Goal: Task Accomplishment & Management: Manage account settings

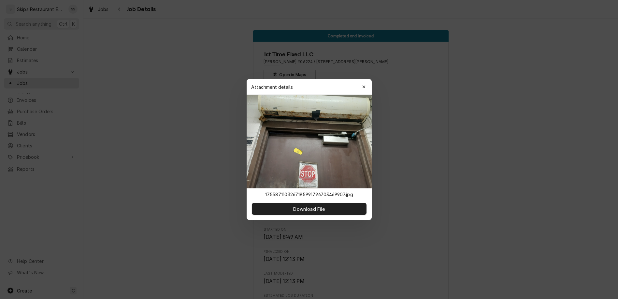
scroll to position [283, 0]
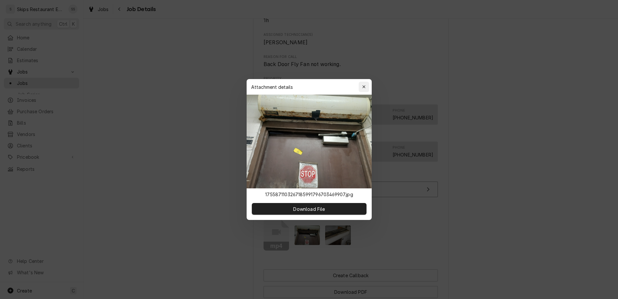
click at [362, 88] on icon "button" at bounding box center [363, 86] width 3 height 3
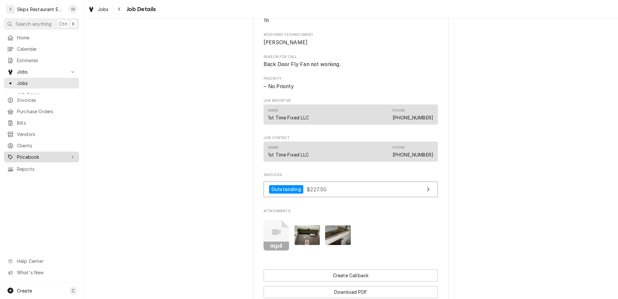
click at [24, 154] on span "Pricebook" at bounding box center [41, 157] width 49 height 7
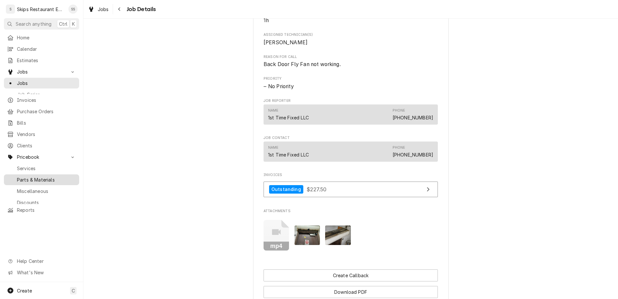
click at [20, 176] on span "Parts & Materials" at bounding box center [46, 179] width 59 height 7
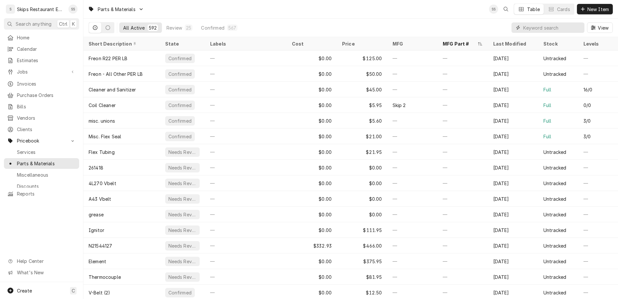
click at [569, 22] on input "Dynamic Content Wrapper" at bounding box center [552, 27] width 58 height 10
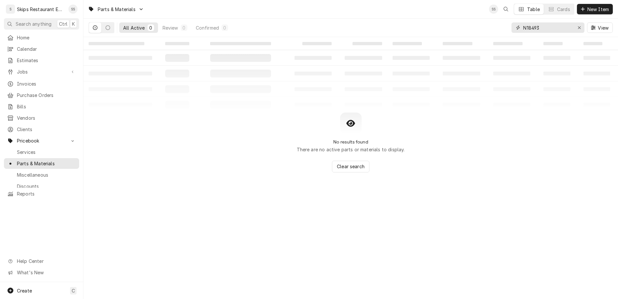
type input "N184939"
drag, startPoint x: 563, startPoint y: 21, endPoint x: 536, endPoint y: 19, distance: 27.7
click at [536, 22] on input "N184939" at bounding box center [547, 27] width 49 height 10
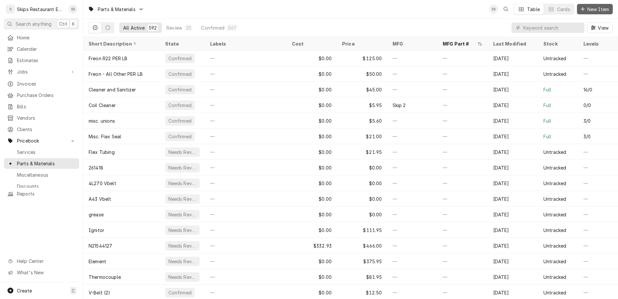
click at [600, 7] on span "New Item" at bounding box center [598, 9] width 24 height 7
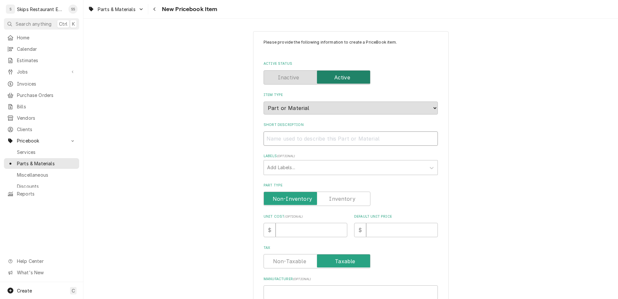
click at [306, 132] on input "Short Description" at bounding box center [350, 139] width 174 height 14
type input "E"
type textarea "x"
type input "Ev"
type textarea "x"
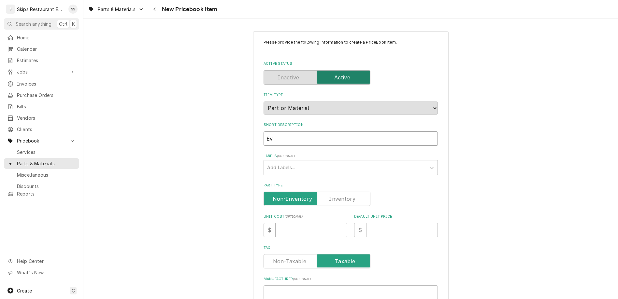
type input "Eva"
type textarea "x"
type input "Evap"
type textarea "x"
type input "Evap"
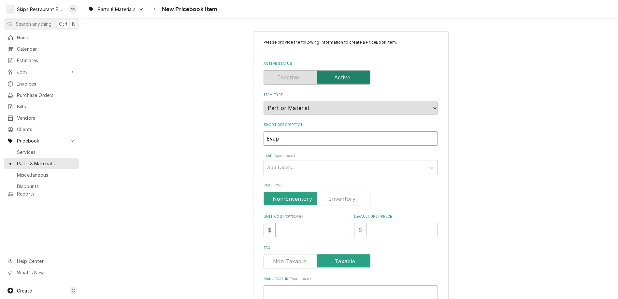
type textarea "x"
type input "Evap M"
type textarea "x"
type input "Evap Mo"
type textarea "x"
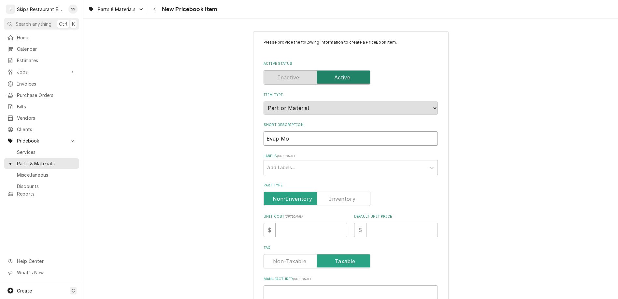
type input "Evap Mot"
type textarea "x"
type input "Evap Moto"
type textarea "x"
type input "Evap Motor"
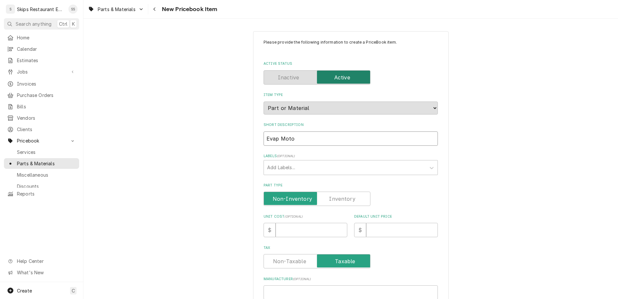
type textarea "x"
type input "HEvap Motor"
type textarea "x"
type input "HeEvap Motor"
type textarea "x"
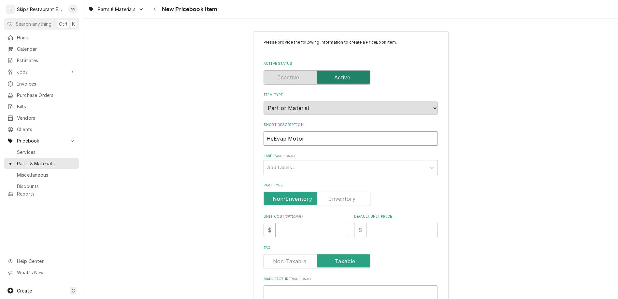
type input "HeaEvap Motor"
type textarea "x"
type input "HeatEvap Motor"
type textarea "x"
type input "HeatcEvap Motor"
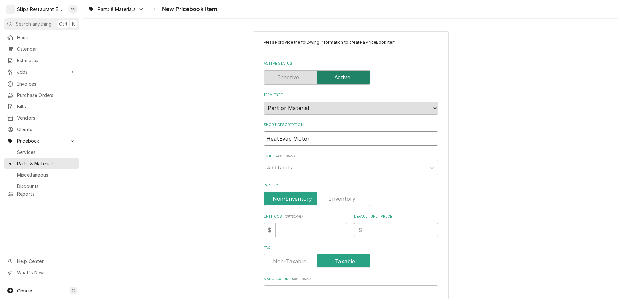
type textarea "x"
type input "HeatcrEvap Motor"
type textarea "x"
type input "HeatcraEvap Motor"
type textarea "x"
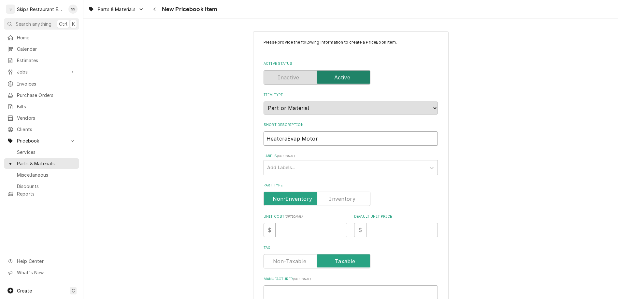
type input "HeatcrafEvap Motor"
type textarea "x"
type input "HeatcraftEvap Motor"
type textarea "x"
type input "Heatcraft Evap Motor"
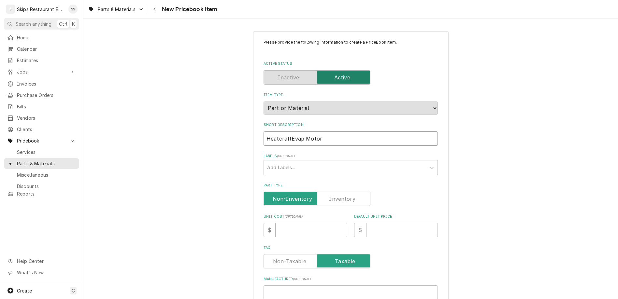
type textarea "x"
type input "Heatcraft Evap Motor"
type textarea "x"
type input "Heatcraft Evap Motor 1"
type textarea "x"
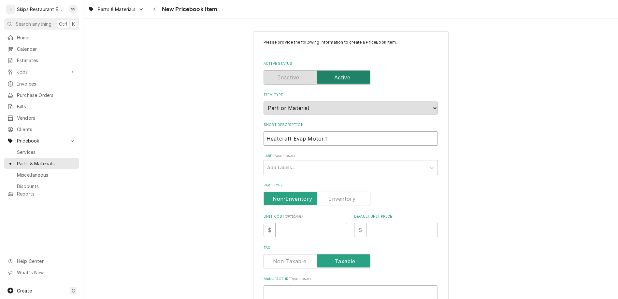
type input "Heatcraft Evap Motor 11"
type textarea "x"
type input "Heatcraft Evap Motor 115"
type textarea "x"
type input "Heatcraft Evap Motor 115V"
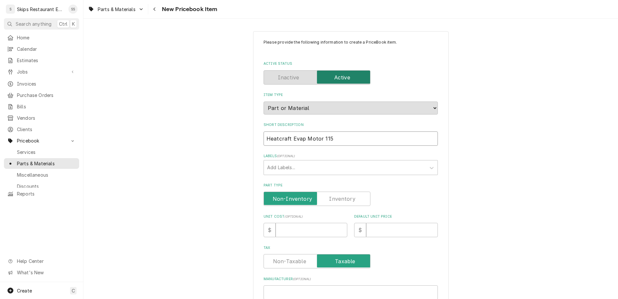
type textarea "x"
type input "Heatcraft Evap Motor 115V"
type textarea "x"
type input "Heatcraft Evap Motor 115V 2"
type textarea "x"
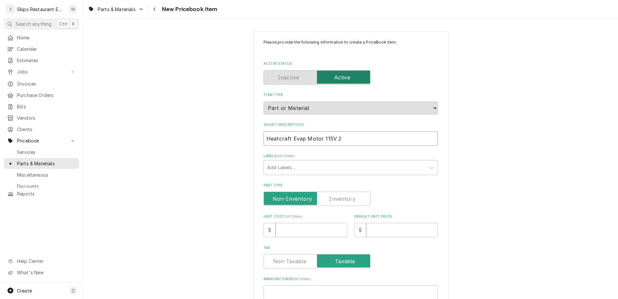
type input "Heatcraft Evap Motor 115V 2S"
type textarea "x"
type input "Heatcraft Evap Motor 115V 2SP"
type textarea "x"
type input "Heatcraft Evap Motor 115V 2SPD"
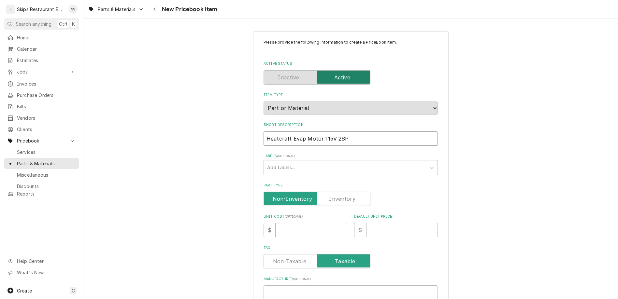
type textarea "x"
type input "Heatcraft Evap Motor 115V 2SPD"
click at [341, 192] on input "Part Type" at bounding box center [316, 199] width 101 height 14
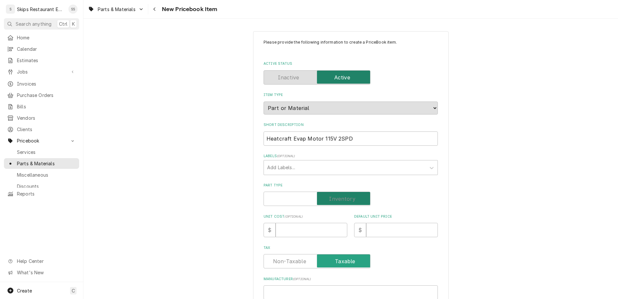
checkbox input "true"
type textarea "x"
click at [366, 223] on input "Default Unit Price" at bounding box center [402, 230] width 72 height 14
type input "2"
type textarea "x"
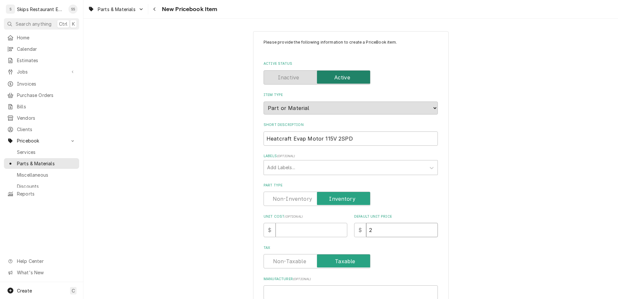
type input "24"
type textarea "x"
type input "244"
type textarea "x"
type input "244.8"
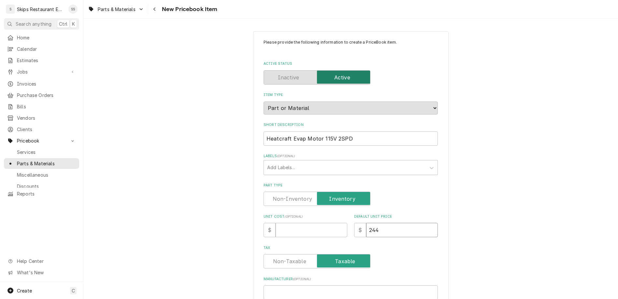
type textarea "x"
type input "244.82"
type textarea "x"
type input "244.8"
type textarea "x"
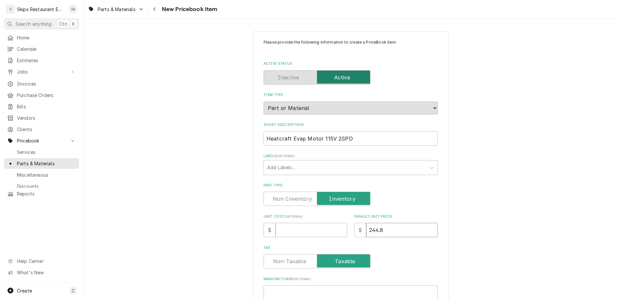
type input "244"
type textarea "x"
type input "244.95"
type textarea "x"
type input "244.95"
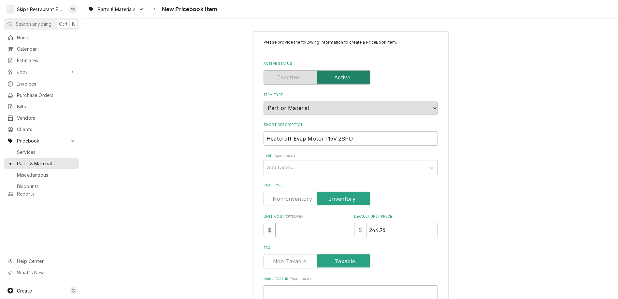
paste input "N184939"
type input "N184939"
type textarea "x"
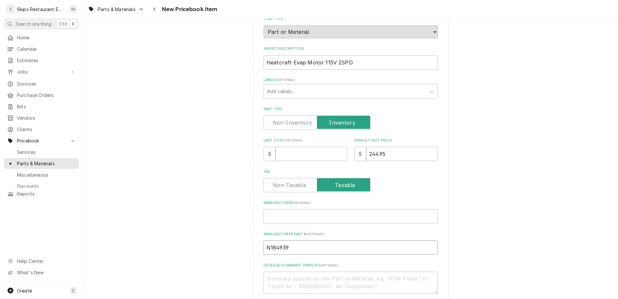
scroll to position [178, 0]
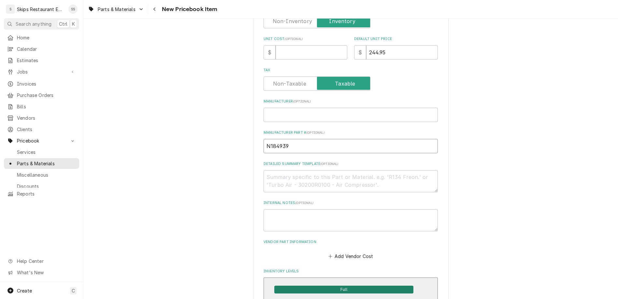
type input "N184939"
click at [331, 286] on span "Full" at bounding box center [343, 290] width 139 height 8
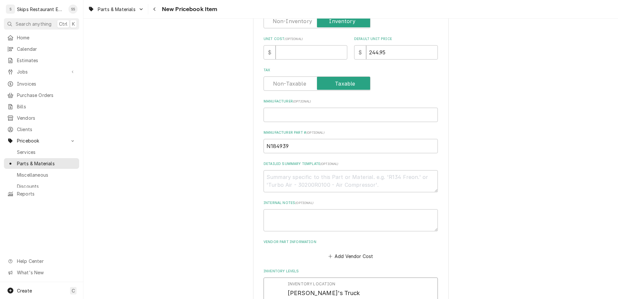
drag, startPoint x: 297, startPoint y: 208, endPoint x: 285, endPoint y: 211, distance: 12.3
type input "1"
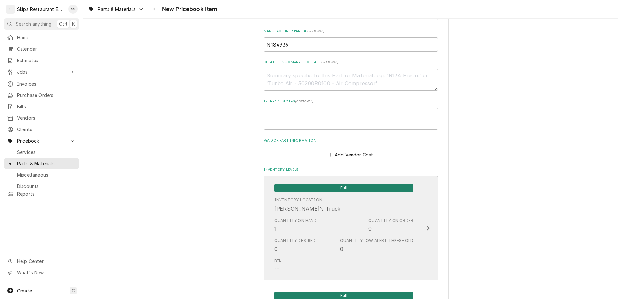
scroll to position [327, 0]
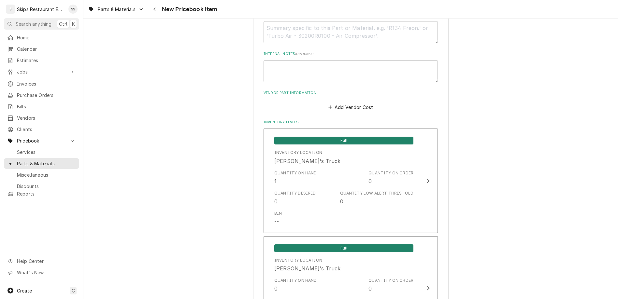
type textarea "x"
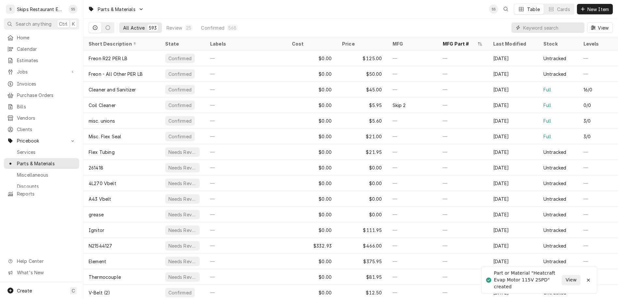
click at [554, 22] on input "Dynamic Content Wrapper" at bounding box center [552, 27] width 58 height 10
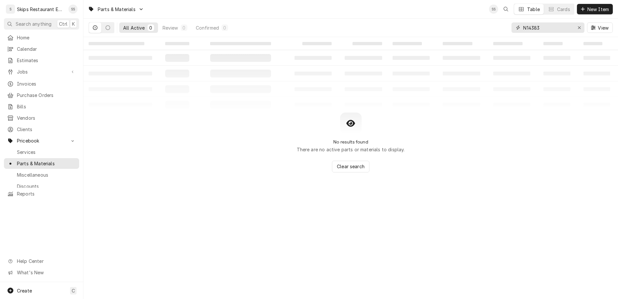
type input "N143831"
drag, startPoint x: 566, startPoint y: 19, endPoint x: 535, endPoint y: 21, distance: 31.0
click at [533, 22] on input "N143831" at bounding box center [547, 27] width 49 height 10
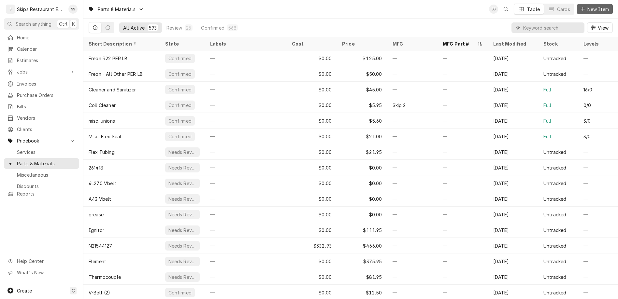
click at [600, 7] on span "New Item" at bounding box center [598, 9] width 24 height 7
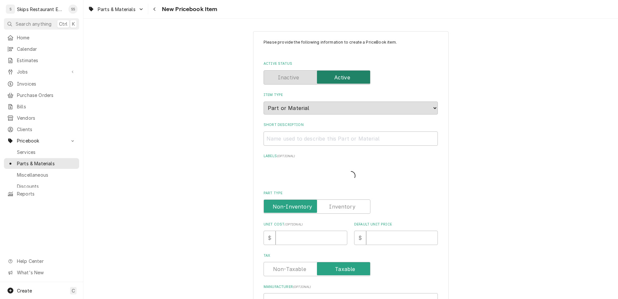
type textarea "x"
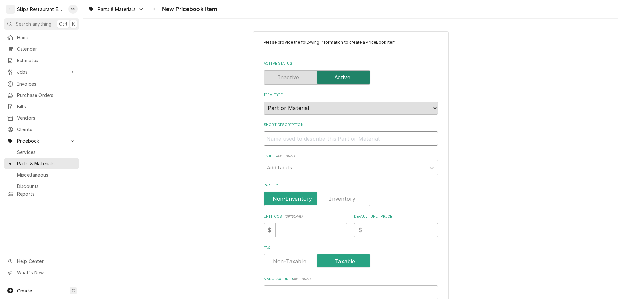
click at [292, 132] on input "Short Description" at bounding box center [350, 139] width 174 height 14
type input "He"
type textarea "x"
type input "Heat"
type textarea "x"
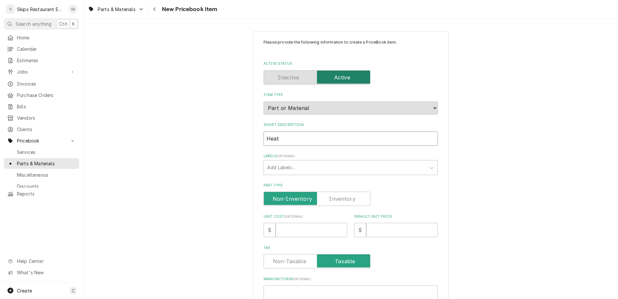
type input "Heatc"
type textarea "x"
type input "Heatcr"
type textarea "x"
type input "Heatcraft"
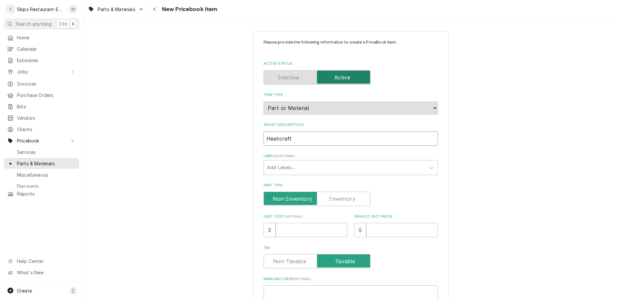
type textarea "x"
type input "Heatcraft"
type textarea "x"
type input "Heatcraft E"
type textarea "x"
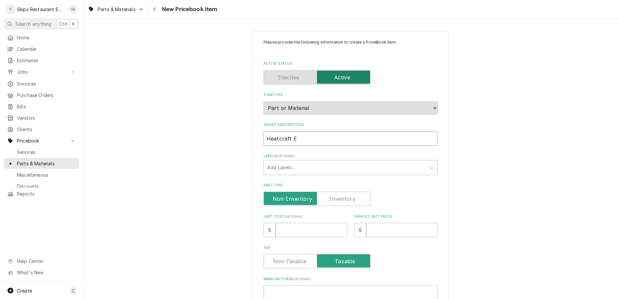
type input "Heatcraft Ev"
type textarea "x"
type input "Heatcraft Eva"
type textarea "x"
type input "Heatcraft Evap"
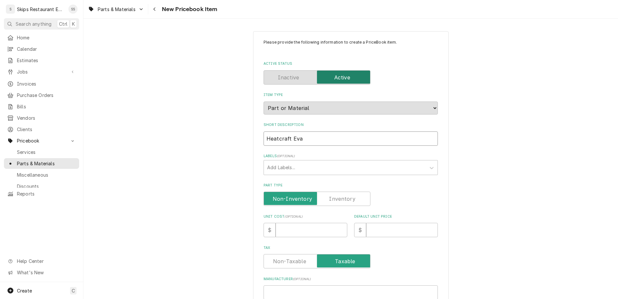
type textarea "x"
type input "Heatcraft Evap"
type textarea "x"
type input "Heatcraft Evap F"
type textarea "x"
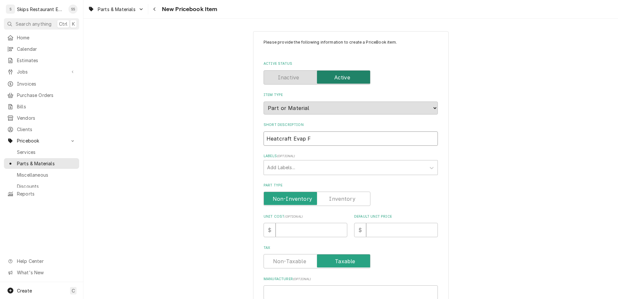
type input "Heatcraft Evap Fa"
type textarea "x"
type input "Heatcraft Evap Fan"
type textarea "x"
type input "Heatcraft Evap Fan"
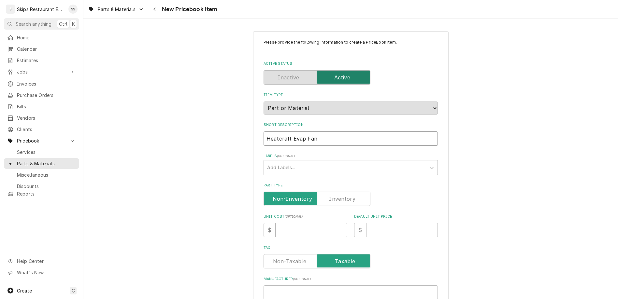
type textarea "x"
type input "Heatcraft Evap Fan B"
type textarea "x"
type input "Heatcraft Evap Fan Bl"
type textarea "x"
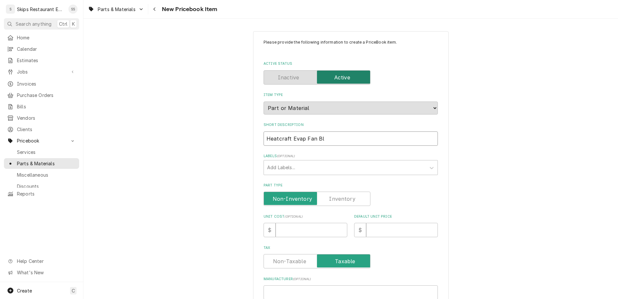
type input "Heatcraft Evap Fan Bla"
type textarea "x"
type input "Heatcraft Evap Fan Blad"
type textarea "x"
type input "Heatcraft Evap Fan Blade"
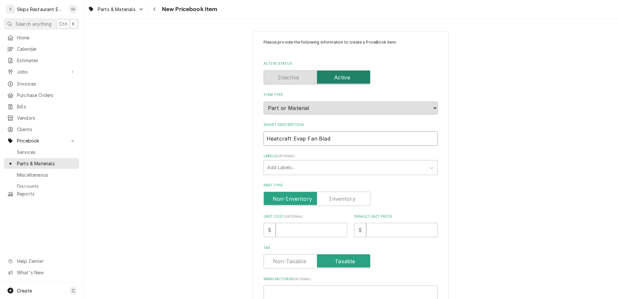
type textarea "x"
type input "Heatcraft Evap Fan Blade"
click at [341, 192] on label "Part Type" at bounding box center [316, 199] width 107 height 14
click at [341, 192] on input "Part Type" at bounding box center [316, 199] width 101 height 14
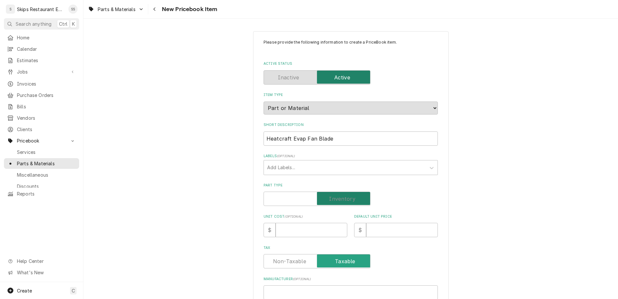
checkbox input "true"
type textarea "x"
click at [366, 223] on input "Default Unit Price" at bounding box center [402, 230] width 72 height 14
type input "2"
type textarea "x"
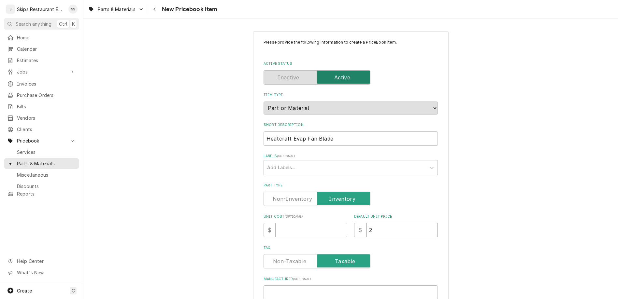
type input "20"
type textarea "x"
type input "20.9"
type textarea "x"
type input "20.95"
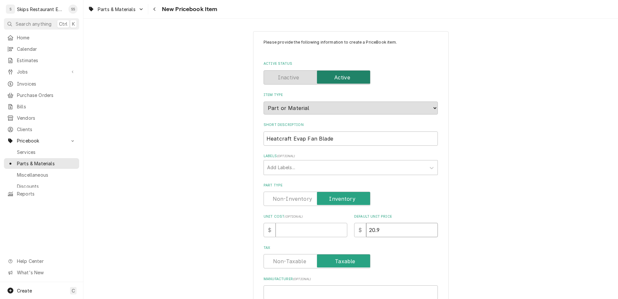
type textarea "x"
type input "20.95"
paste input "N143831"
type input "N143831"
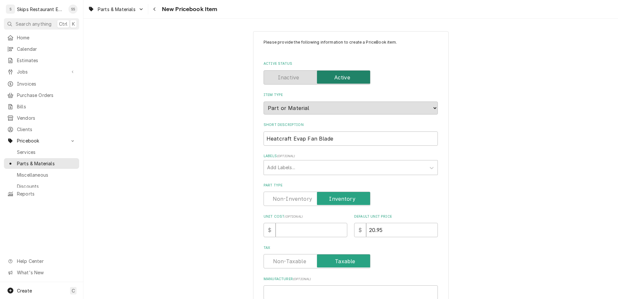
type textarea "x"
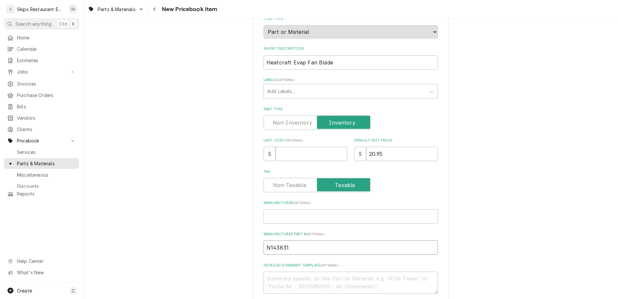
scroll to position [152, 0]
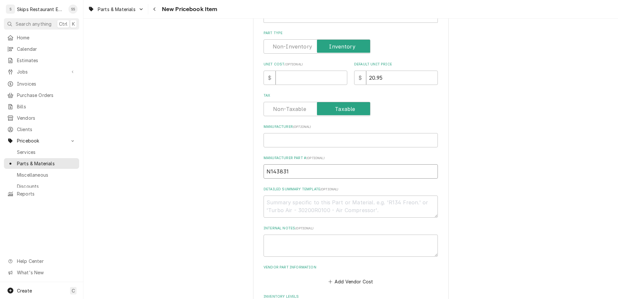
type input "N143831"
drag, startPoint x: 305, startPoint y: 234, endPoint x: 267, endPoint y: 235, distance: 38.4
type input "1"
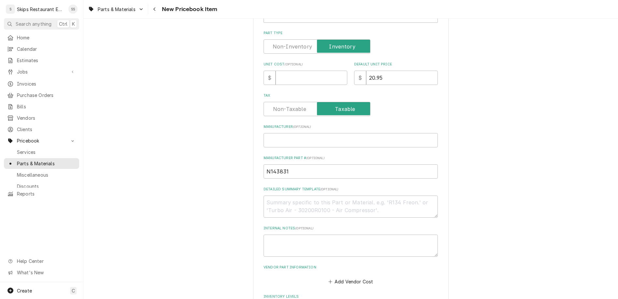
scroll to position [254, 0]
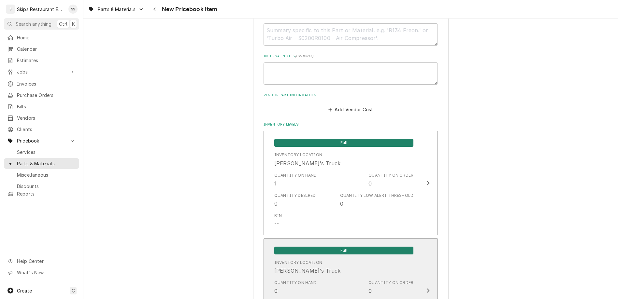
scroll to position [327, 0]
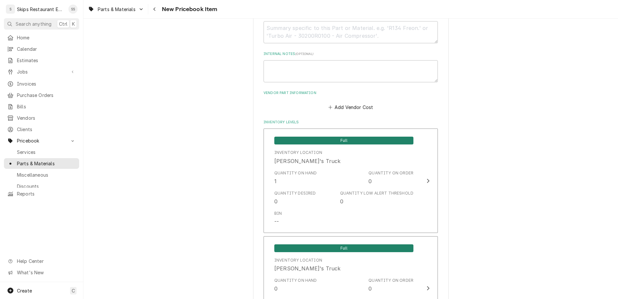
type textarea "x"
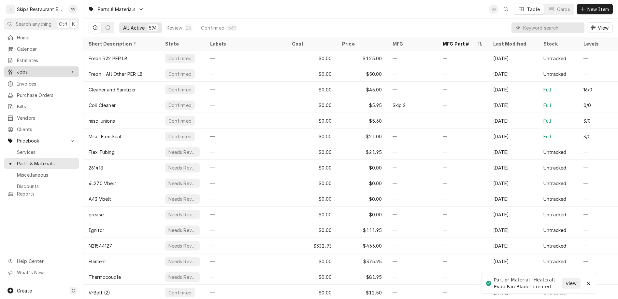
click at [22, 68] on span "Jobs" at bounding box center [41, 71] width 49 height 7
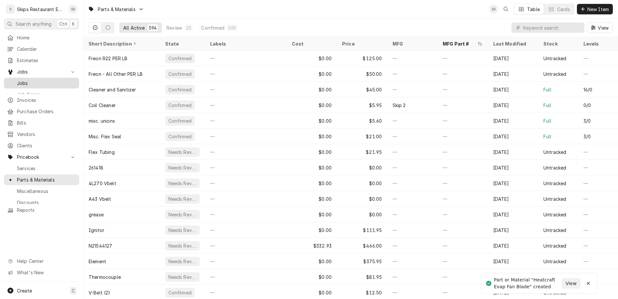
click at [18, 80] on span "Jobs" at bounding box center [46, 83] width 59 height 7
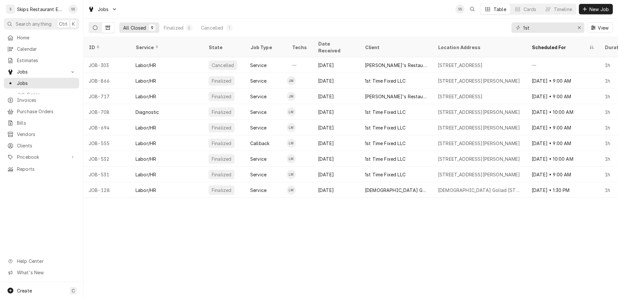
click at [93, 25] on icon "Dynamic Content Wrapper" at bounding box center [95, 27] width 5 height 5
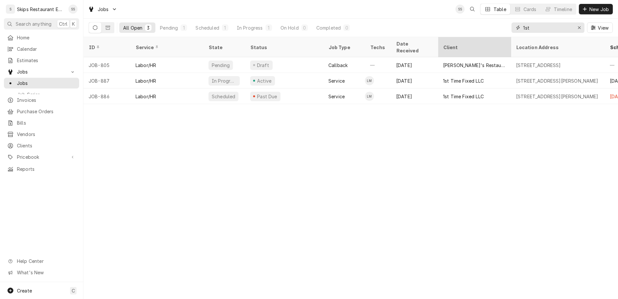
drag, startPoint x: 564, startPoint y: 20, endPoint x: 452, endPoint y: 32, distance: 112.0
click at [523, 32] on input "1st" at bounding box center [547, 27] width 49 height 10
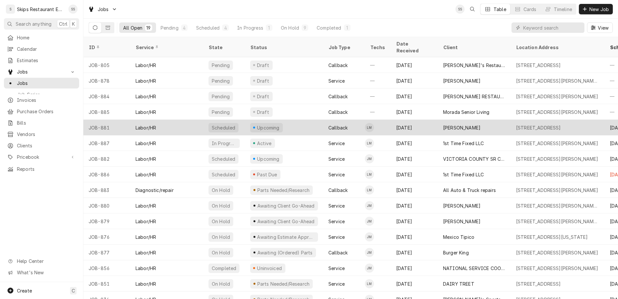
click at [443, 124] on div "[PERSON_NAME]" at bounding box center [461, 127] width 37 height 7
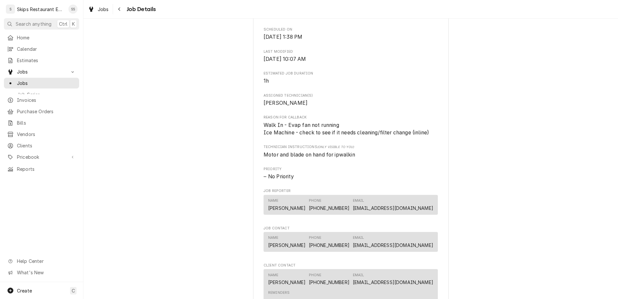
scroll to position [289, 0]
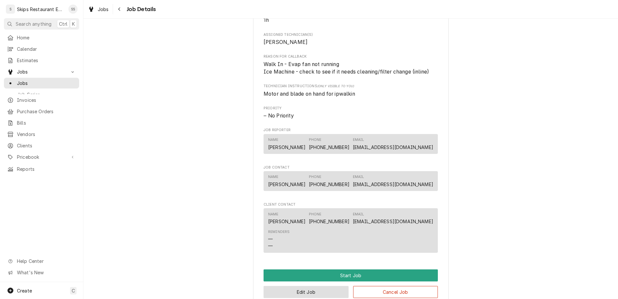
click at [304, 286] on button "Edit Job" at bounding box center [305, 292] width 85 height 12
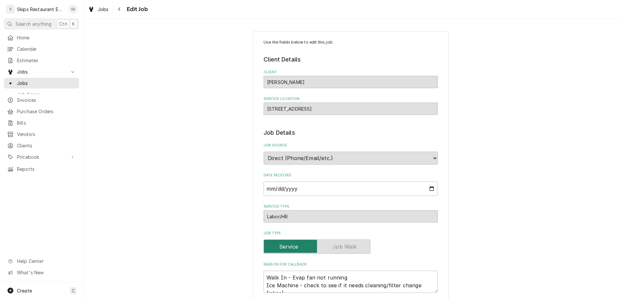
type textarea "x"
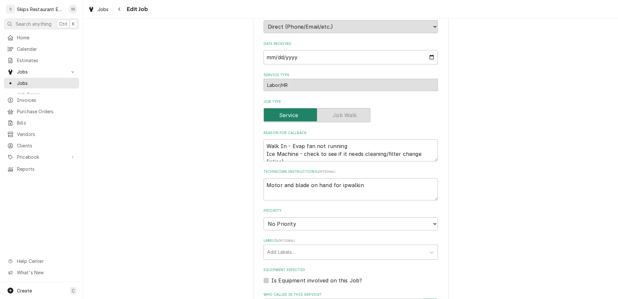
scroll to position [194, 0]
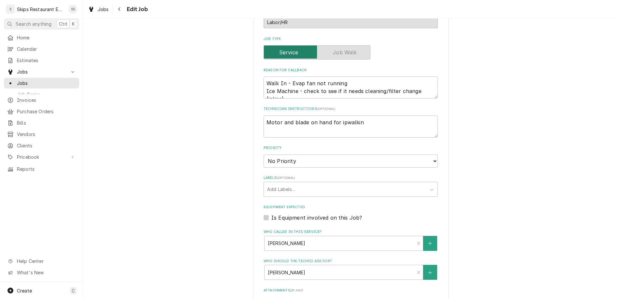
type input "2025-09-02"
type textarea "x"
select select "15:00:00"
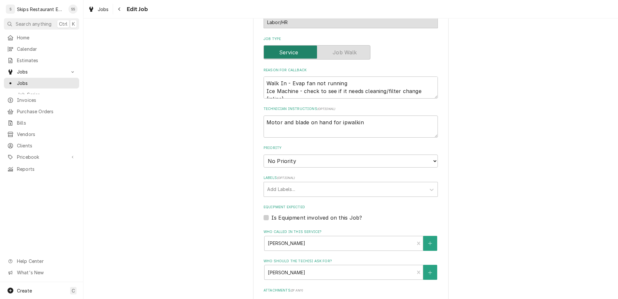
click option "3:00 PM" at bounding box center [0, 0] width 0 height 0
type textarea "x"
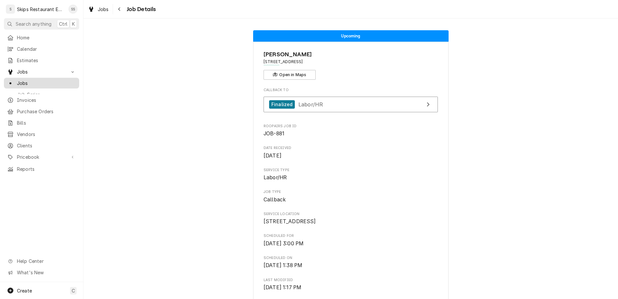
click at [18, 80] on span "Jobs" at bounding box center [46, 83] width 59 height 7
